Goal: Transaction & Acquisition: Purchase product/service

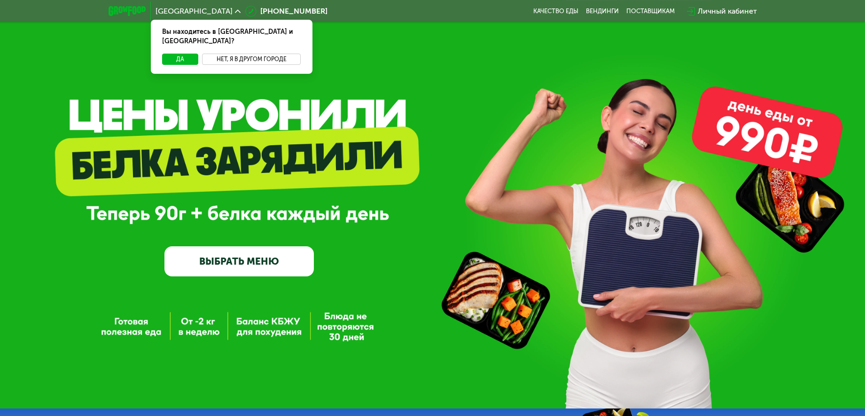
click at [230, 54] on button "Нет, я в другом городе" at bounding box center [251, 59] width 99 height 11
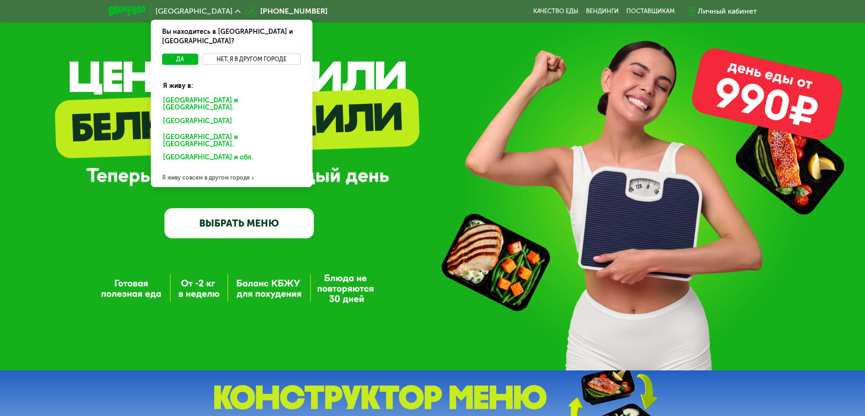
scroll to position [59, 0]
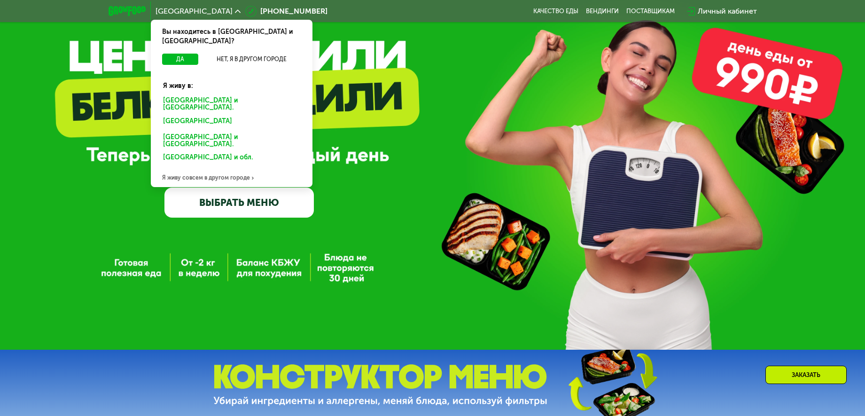
click at [414, 153] on div "GrowFood — доставка правильного питания ВЫБРАТЬ МЕНЮ" at bounding box center [432, 148] width 865 height 138
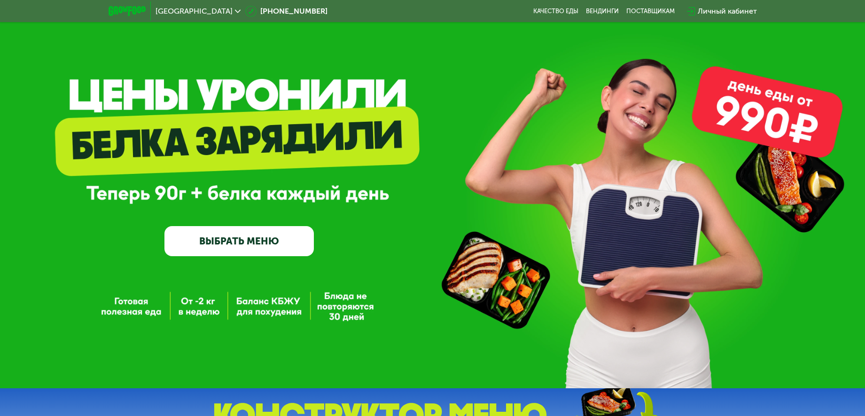
scroll to position [0, 0]
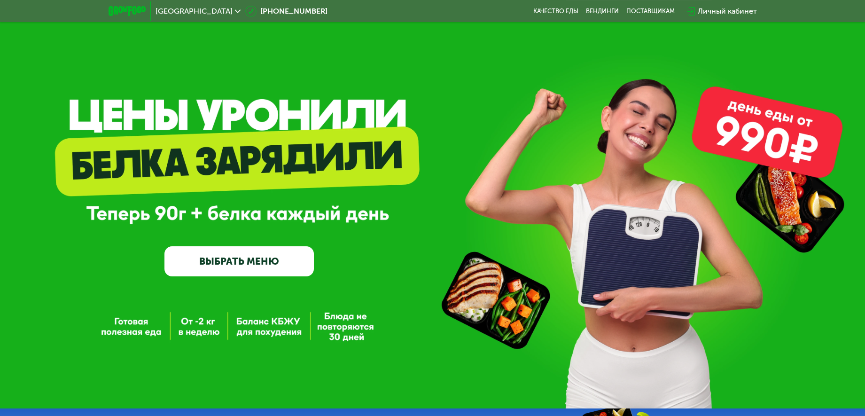
click at [178, 14] on span "[GEOGRAPHIC_DATA]" at bounding box center [194, 12] width 77 height 8
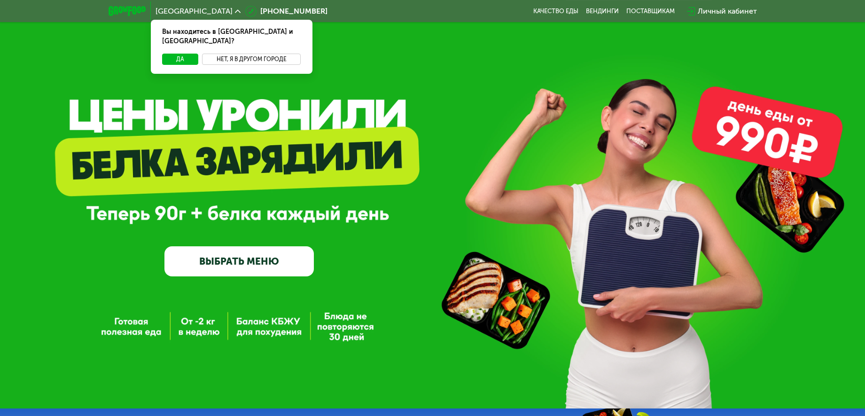
click at [225, 54] on button "Нет, я в другом городе" at bounding box center [251, 59] width 99 height 11
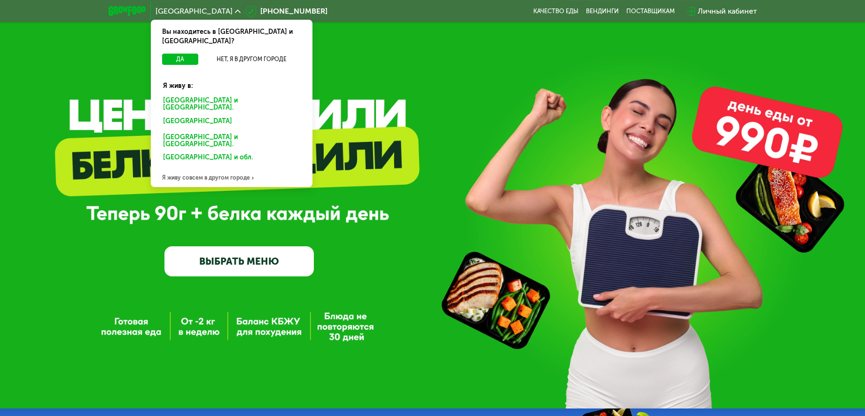
click at [216, 168] on div "Я живу совсем в другом городе" at bounding box center [232, 177] width 162 height 19
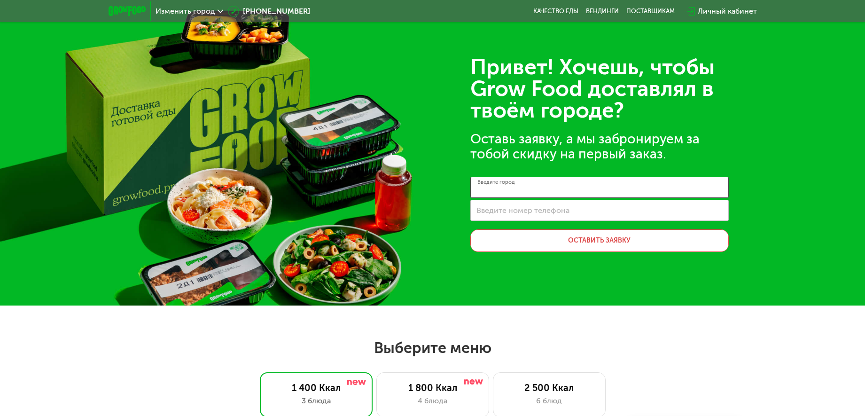
click at [543, 194] on input "Введите город" at bounding box center [599, 187] width 258 height 21
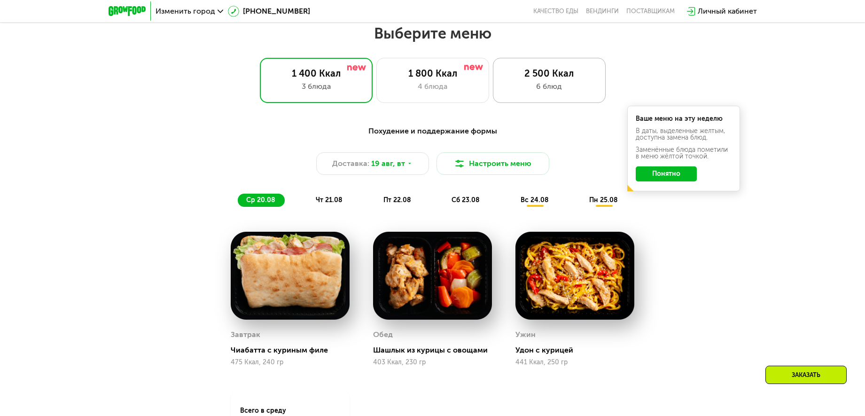
scroll to position [294, 0]
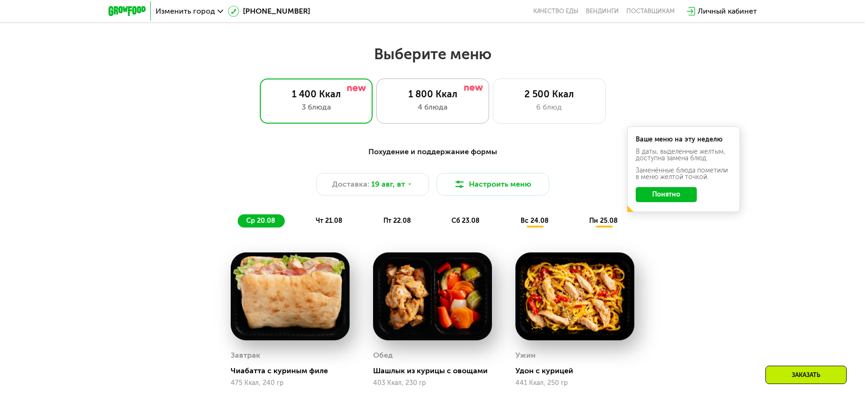
type input "**"
click at [493, 101] on div "1 800 Ккал 4 блюда" at bounding box center [549, 100] width 113 height 45
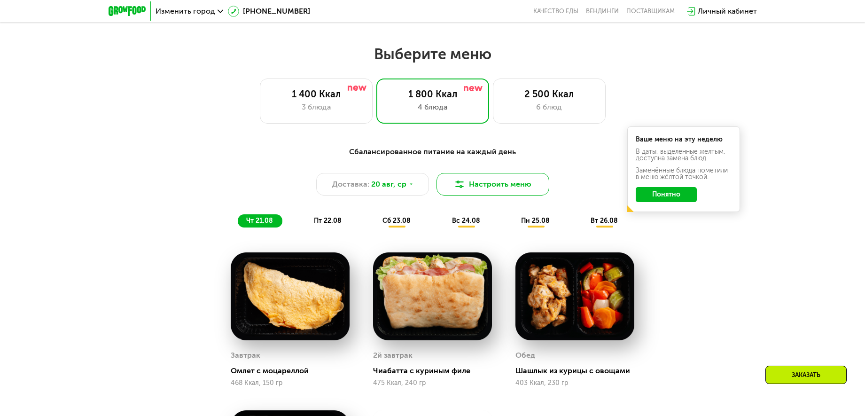
click at [452, 184] on button "Настроить меню" at bounding box center [492, 184] width 113 height 23
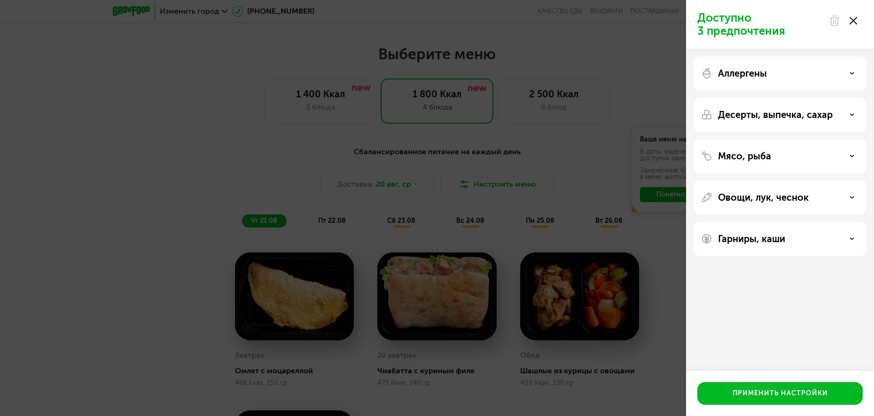
click at [784, 74] on div "Аллергены" at bounding box center [780, 73] width 158 height 11
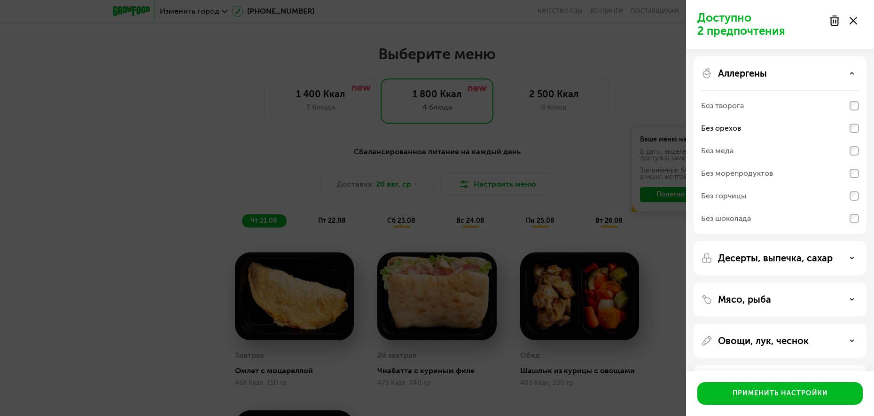
click at [791, 255] on p "Десерты, выпечка, сахар" at bounding box center [775, 257] width 115 height 11
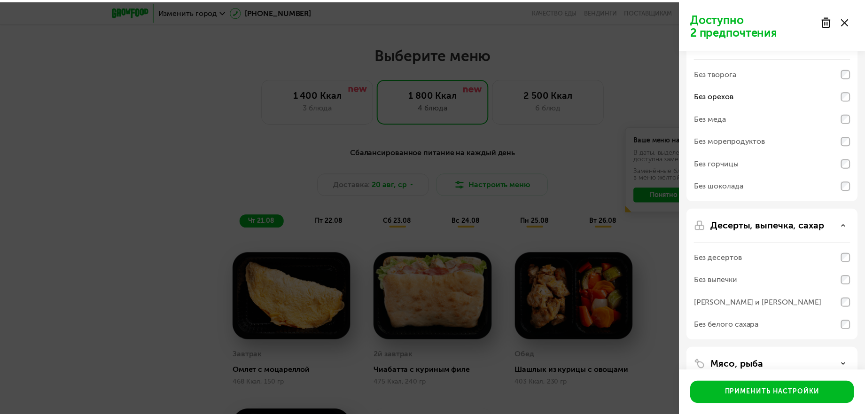
scroll to position [59, 0]
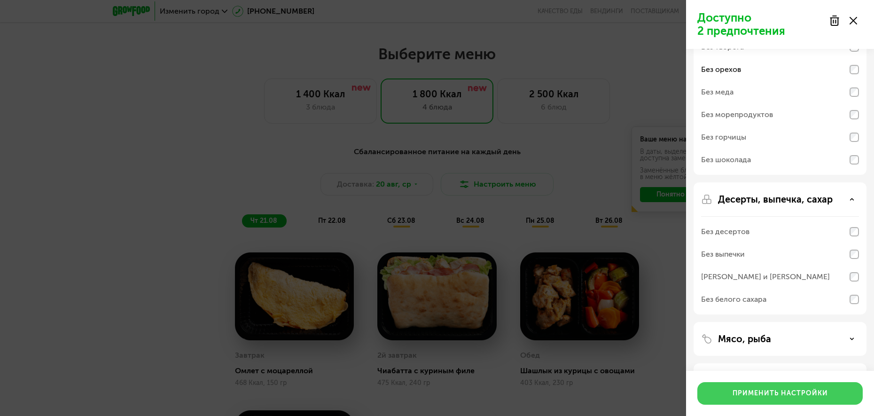
click at [785, 390] on div "Применить настройки" at bounding box center [779, 393] width 95 height 9
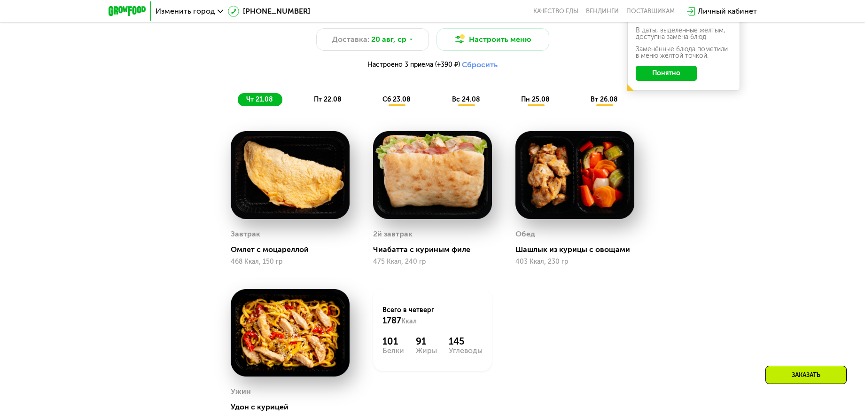
scroll to position [411, 0]
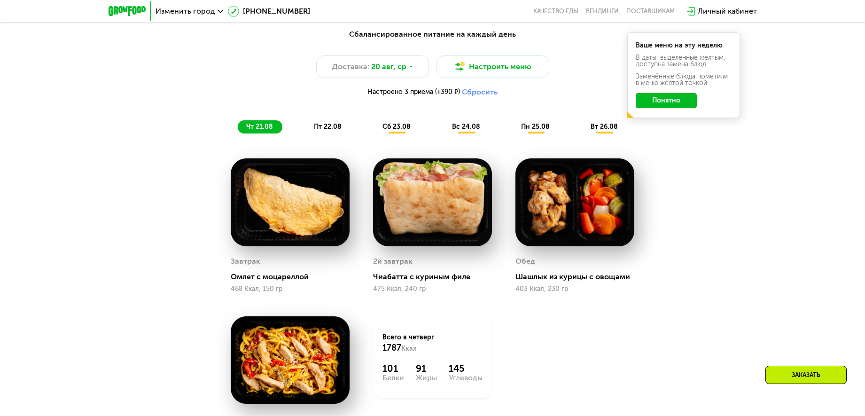
click at [320, 123] on span "пт 22.08" at bounding box center [328, 127] width 28 height 8
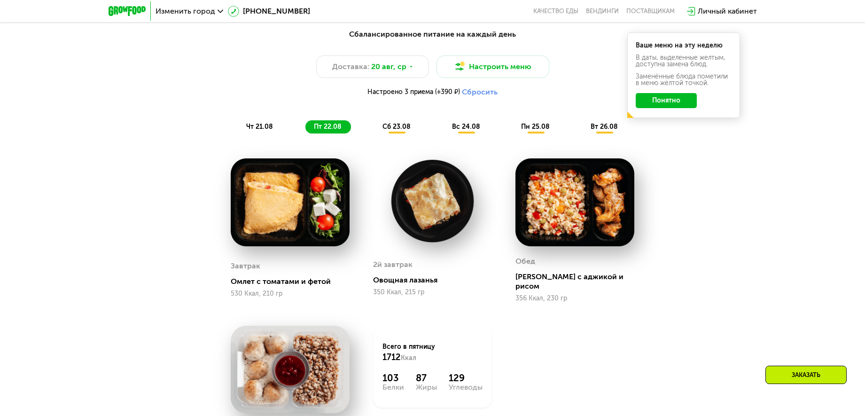
click at [391, 136] on div "Сбалансированное питание на каждый день Доставка: [DATE] Настроить меню Настрое…" at bounding box center [433, 81] width 568 height 116
click at [395, 126] on span "сб 23.08" at bounding box center [396, 127] width 28 height 8
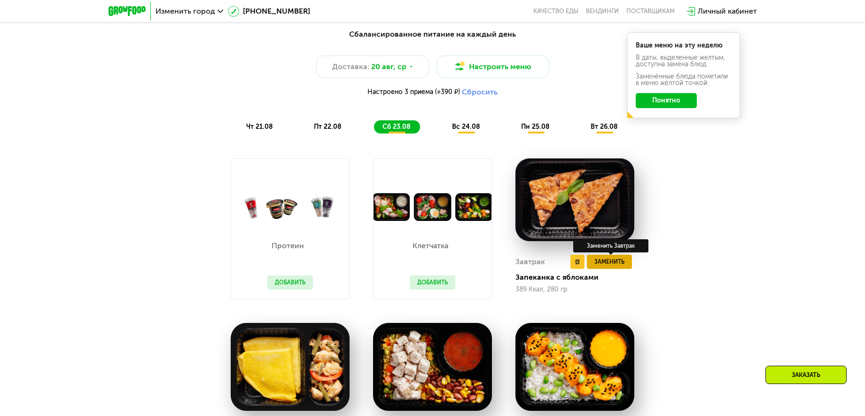
click at [606, 263] on span "Заменить" at bounding box center [609, 261] width 30 height 9
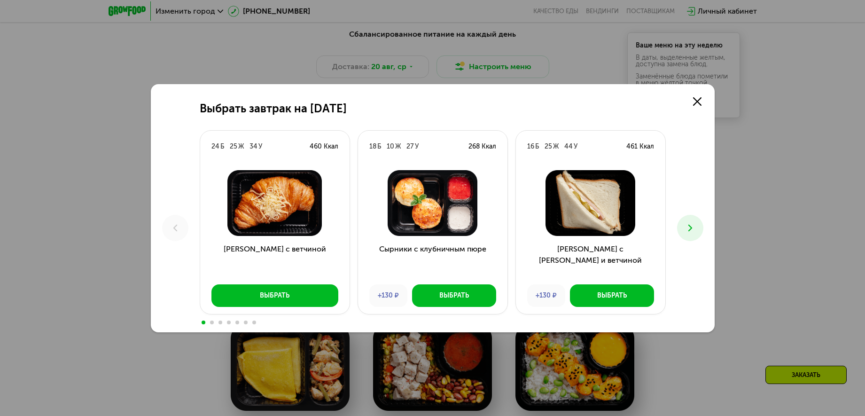
click at [809, 189] on div "Выбрать завтрак на [DATE] Б 25 Ж 34 У 460 Ккал Круассан с ветчиной Выбрать 18 Б…" at bounding box center [432, 208] width 865 height 416
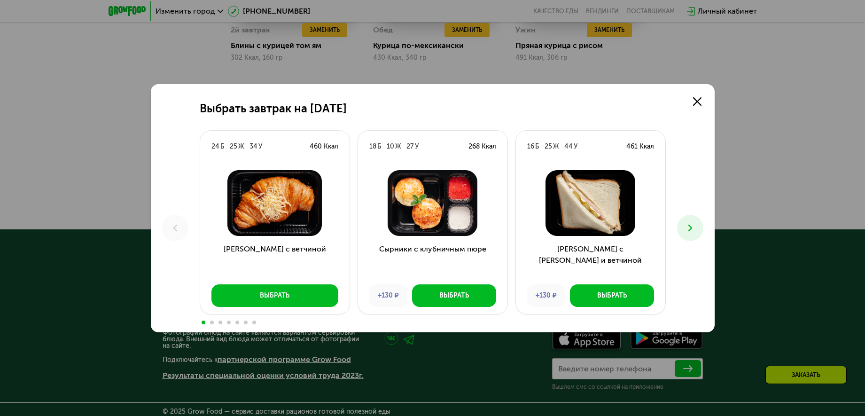
scroll to position [730, 0]
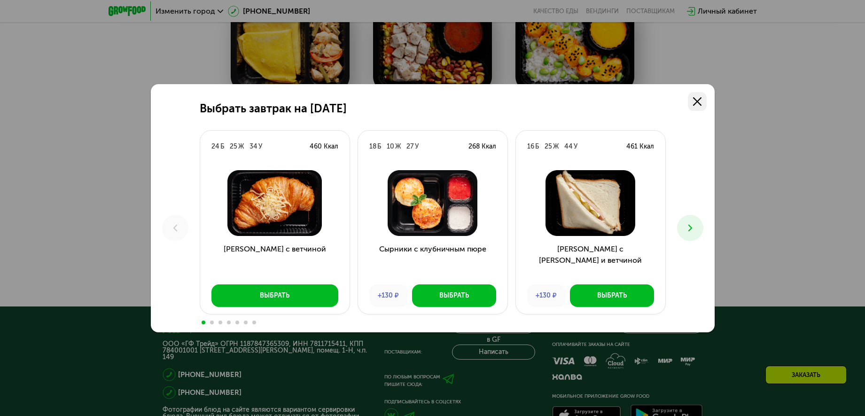
click at [700, 103] on icon at bounding box center [697, 101] width 8 height 8
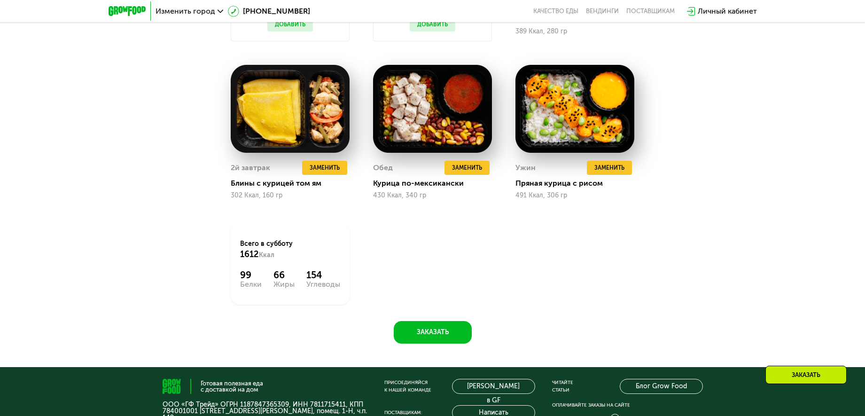
scroll to position [705, 0]
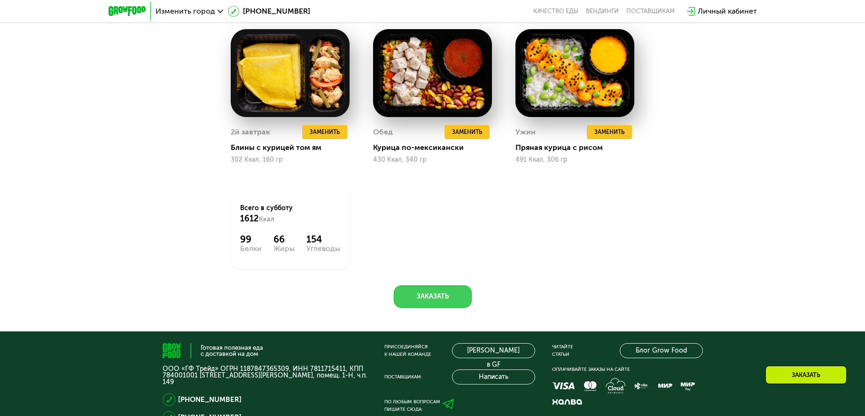
click at [415, 297] on button "Заказать" at bounding box center [433, 296] width 78 height 23
click at [455, 291] on button "Заказать" at bounding box center [433, 296] width 78 height 23
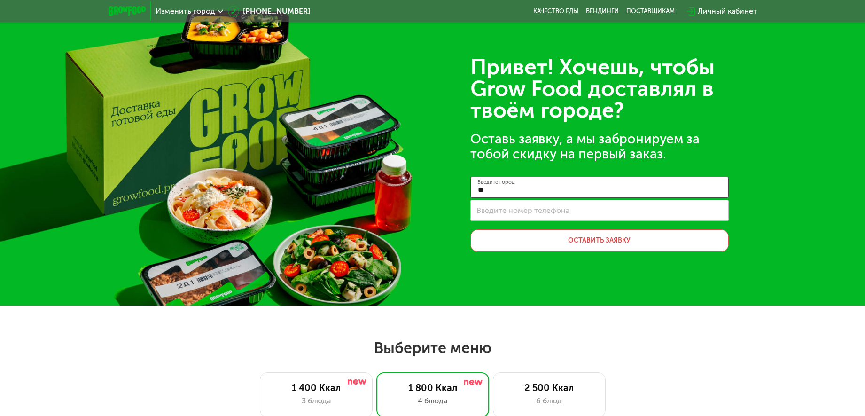
click at [513, 189] on input "**" at bounding box center [599, 187] width 258 height 21
click at [604, 11] on link "Вендинги" at bounding box center [602, 12] width 33 height 8
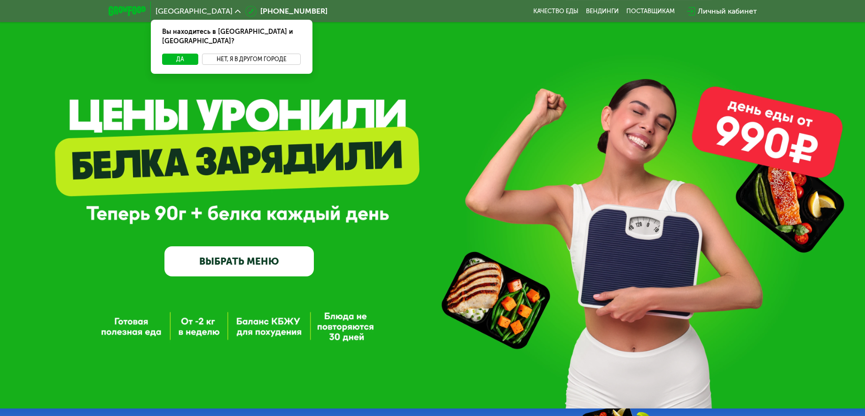
click at [245, 54] on button "Нет, я в другом городе" at bounding box center [251, 59] width 99 height 11
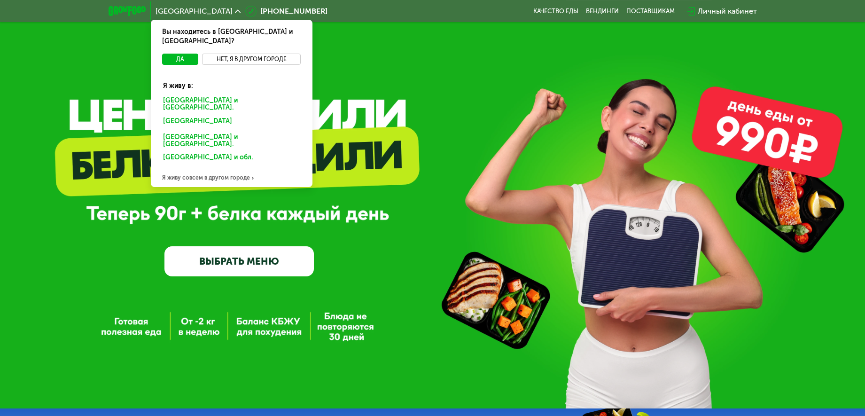
click at [228, 54] on button "Нет, я в другом городе" at bounding box center [251, 59] width 99 height 11
click at [200, 168] on div "Я живу совсем в другом городе" at bounding box center [232, 177] width 162 height 19
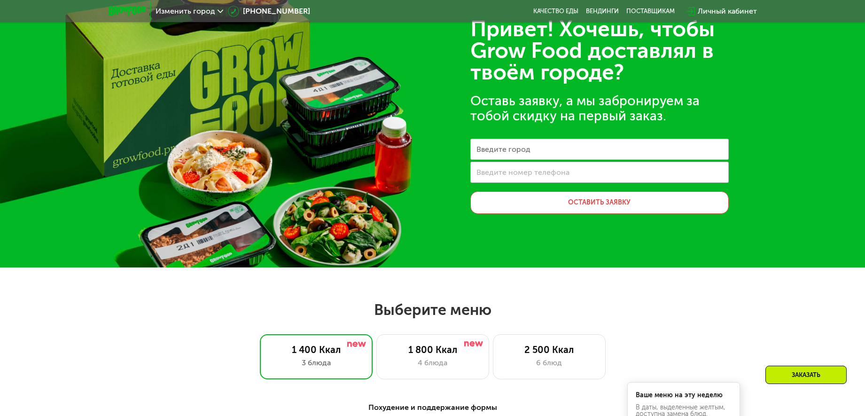
scroll to position [59, 0]
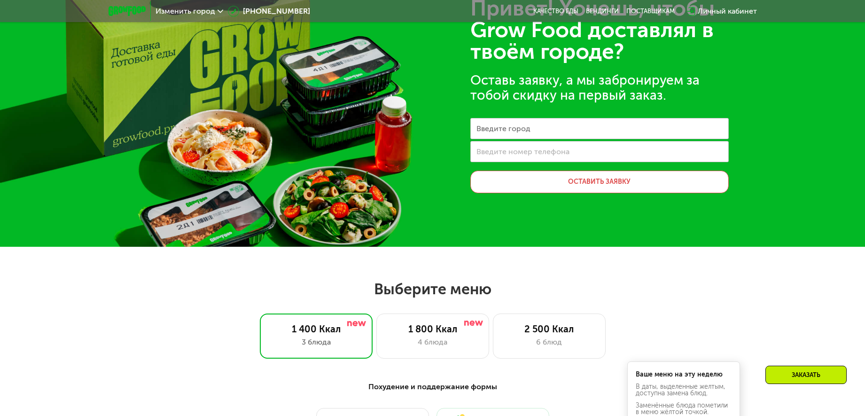
click at [174, 5] on div "Изменить город" at bounding box center [189, 11] width 77 height 17
click at [176, 16] on div "Изменить город" at bounding box center [189, 11] width 77 height 17
click at [186, 10] on span "Изменить город" at bounding box center [186, 12] width 60 height 8
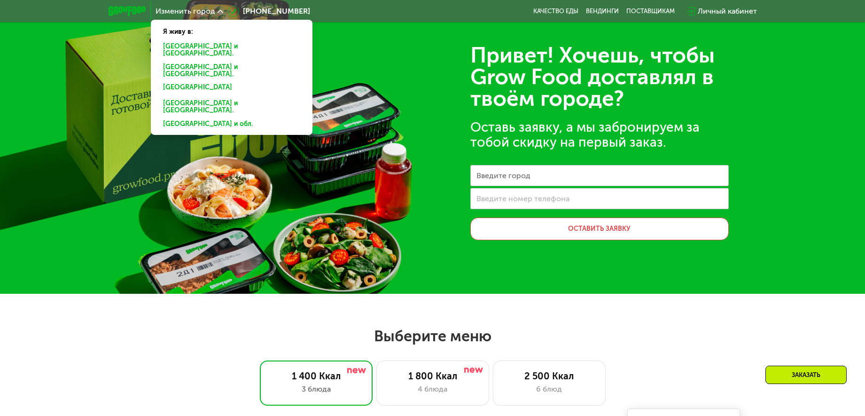
scroll to position [0, 0]
